Goal: Task Accomplishment & Management: Use online tool/utility

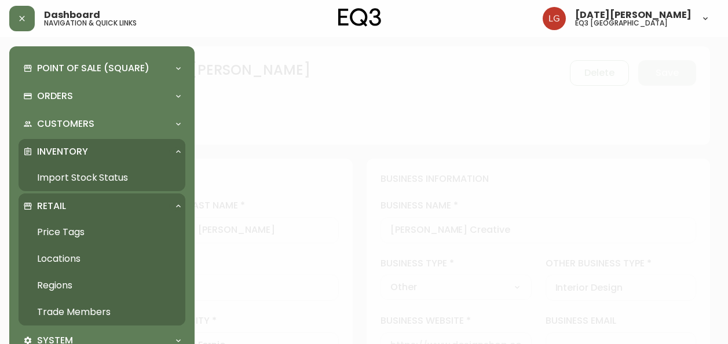
select select "BC"
select select "CA"
select select "CA_EN"
select select "Other"
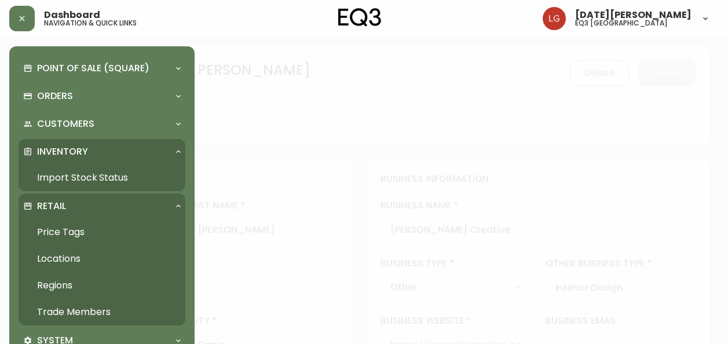
select select "cjw10z96p001r6gs00juufhhe"
select select "false"
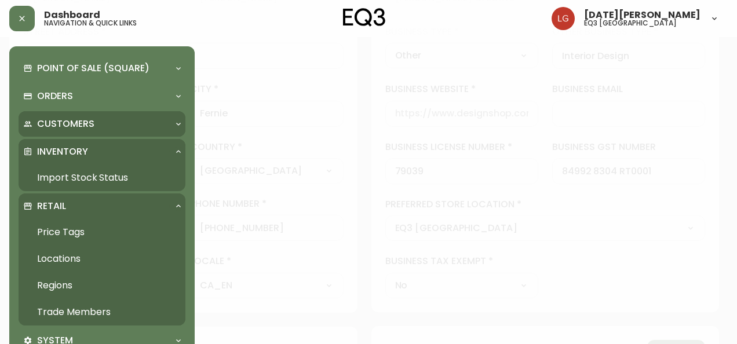
scroll to position [232, 0]
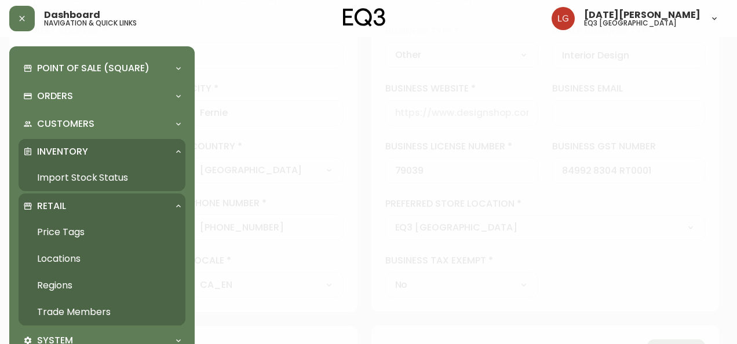
click at [81, 177] on link "Import Stock Status" at bounding box center [102, 177] width 167 height 27
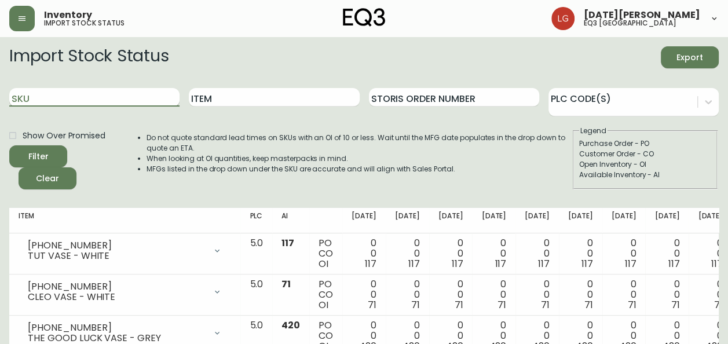
click at [107, 94] on input "SKU" at bounding box center [94, 97] width 170 height 19
paste input "3020-626-13-A"
click at [9, 145] on button "Filter" at bounding box center [38, 156] width 58 height 22
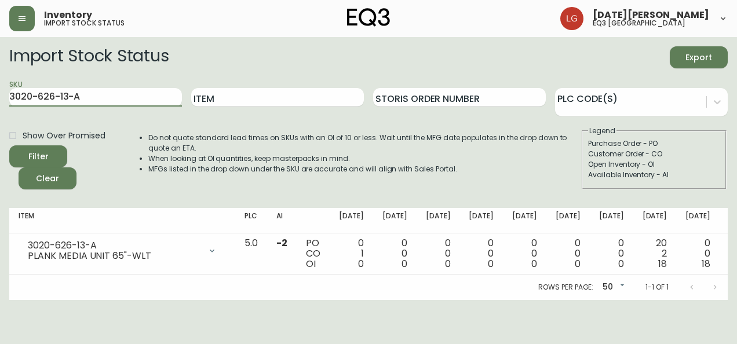
drag, startPoint x: 101, startPoint y: 98, endPoint x: -2, endPoint y: 105, distance: 103.4
click at [0, 105] on html "Inventory import stock status [DATE][PERSON_NAME] eq3 [GEOGRAPHIC_DATA] Import …" at bounding box center [368, 150] width 737 height 300
paste input "30-13-B"
click at [9, 145] on button "Filter" at bounding box center [38, 156] width 58 height 22
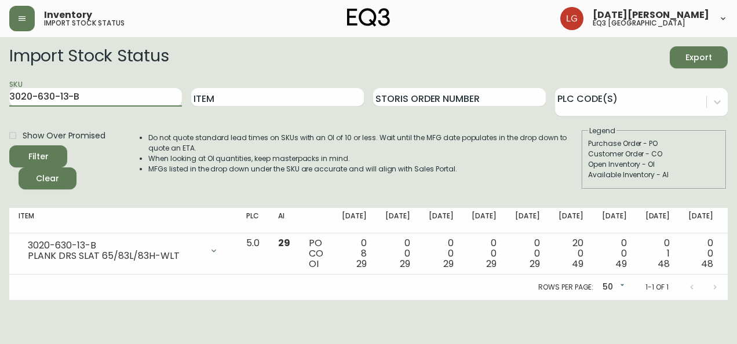
drag, startPoint x: 90, startPoint y: 93, endPoint x: 0, endPoint y: 82, distance: 91.0
click at [0, 82] on html "Inventory import stock status [DATE][PERSON_NAME] eq3 [GEOGRAPHIC_DATA] Import …" at bounding box center [368, 150] width 737 height 300
paste input "26-16-A"
click at [9, 145] on button "Filter" at bounding box center [38, 156] width 58 height 22
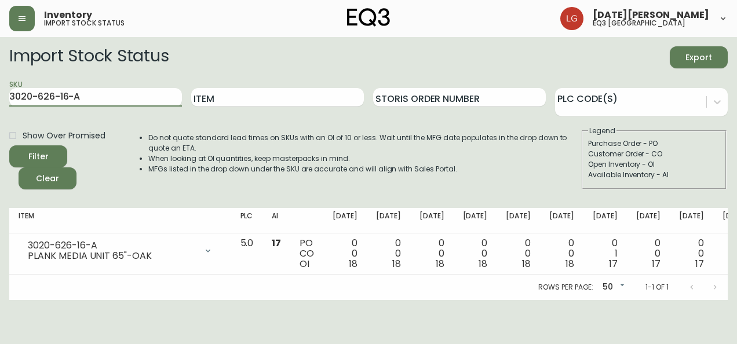
drag, startPoint x: 118, startPoint y: 96, endPoint x: -2, endPoint y: 99, distance: 120.5
click at [0, 99] on html "Inventory import stock status [DATE][PERSON_NAME] eq3 [GEOGRAPHIC_DATA] Import …" at bounding box center [368, 150] width 737 height 300
paste input "30-16-B"
click at [9, 145] on button "Filter" at bounding box center [38, 156] width 58 height 22
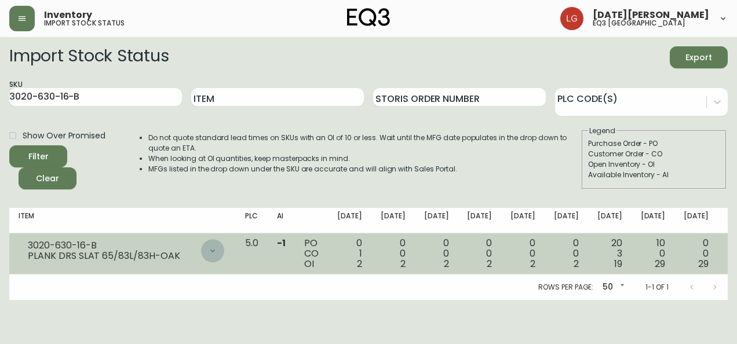
click at [208, 246] on icon at bounding box center [212, 250] width 9 height 9
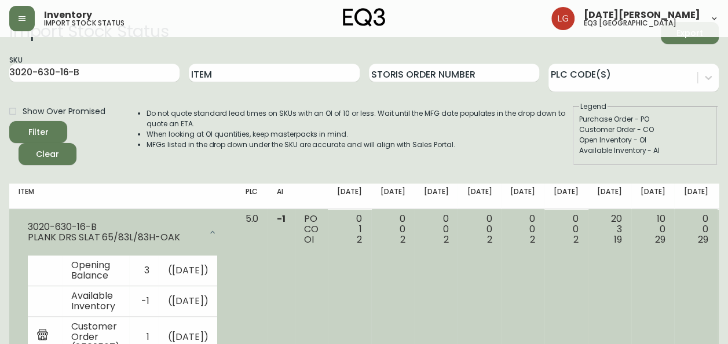
scroll to position [24, 0]
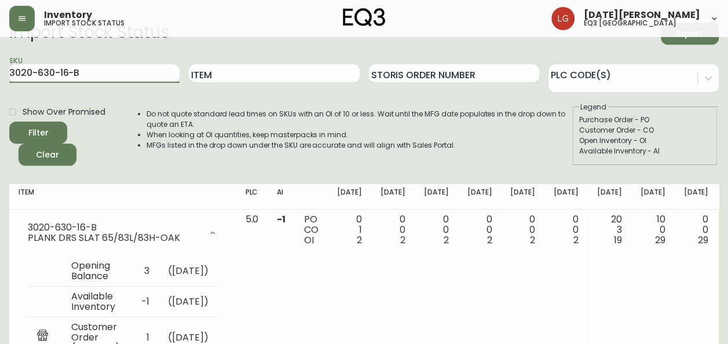
drag, startPoint x: 134, startPoint y: 72, endPoint x: -2, endPoint y: 55, distance: 137.8
click at [0, 55] on html "Inventory import stock status [DATE][PERSON_NAME] eq3 [GEOGRAPHIC_DATA] Import …" at bounding box center [364, 290] width 728 height 628
paste input "26-16-A"
click at [9, 122] on button "Filter" at bounding box center [38, 133] width 58 height 22
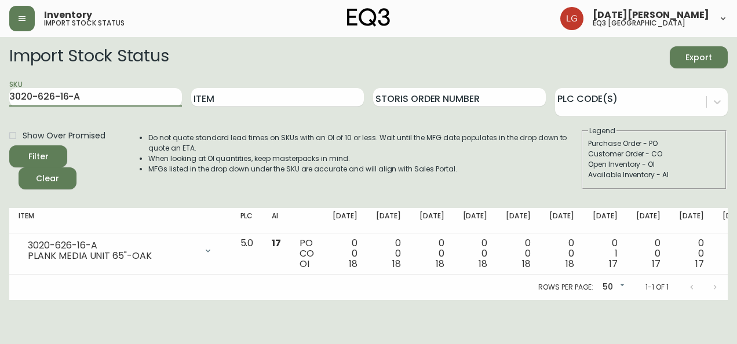
drag, startPoint x: 111, startPoint y: 98, endPoint x: -2, endPoint y: 78, distance: 115.4
click at [0, 78] on html "Inventory import stock status [DATE][PERSON_NAME] eq3 [GEOGRAPHIC_DATA] Import …" at bounding box center [368, 150] width 737 height 300
paste input "30-16-B"
type input "3020-630-16-B"
click at [9, 145] on button "Filter" at bounding box center [38, 156] width 58 height 22
